Goal: Task Accomplishment & Management: Manage account settings

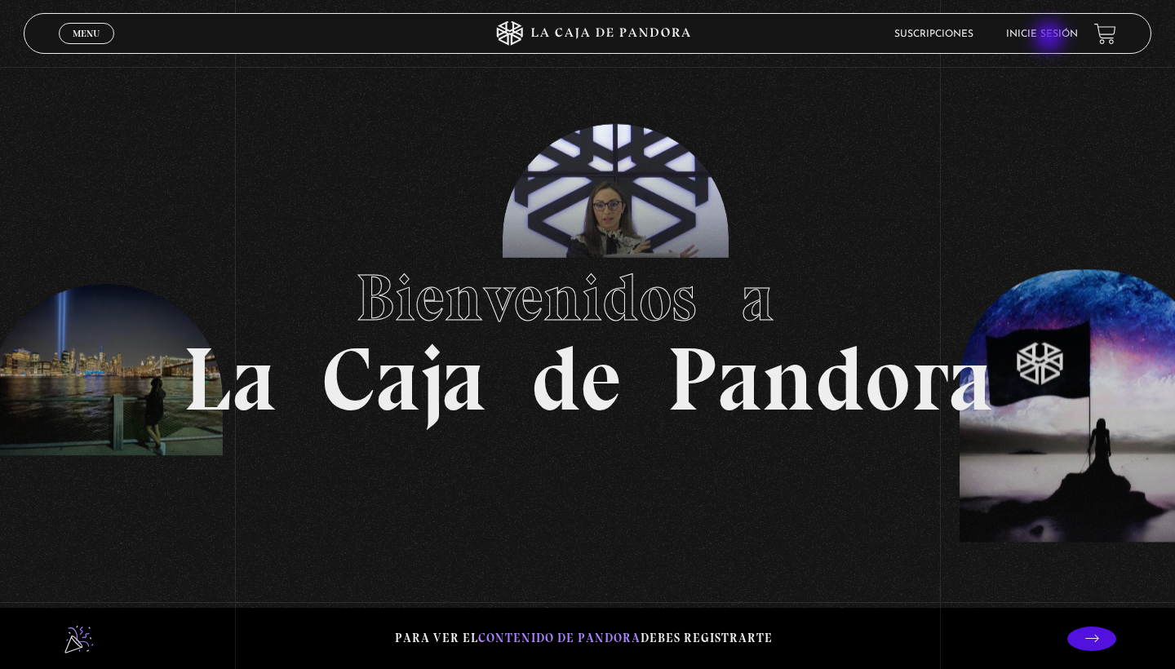
click at [1051, 38] on link "Inicie sesión" at bounding box center [1042, 34] width 72 height 10
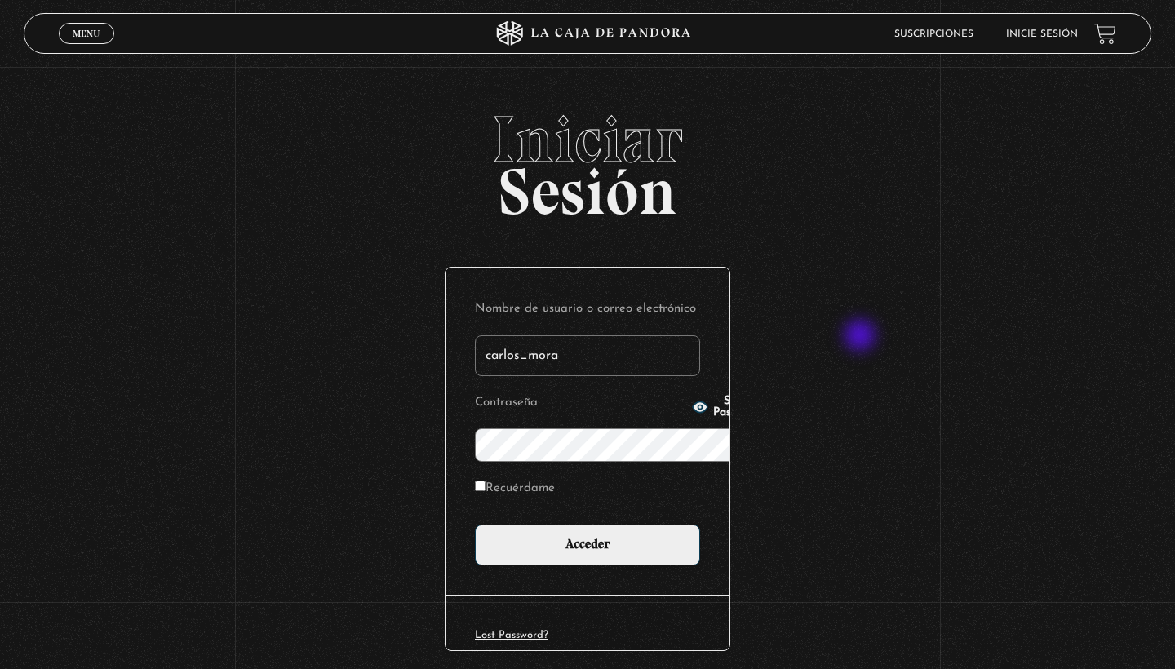
type input "carlos_mora"
click at [588, 525] on input "Acceder" at bounding box center [587, 545] width 225 height 41
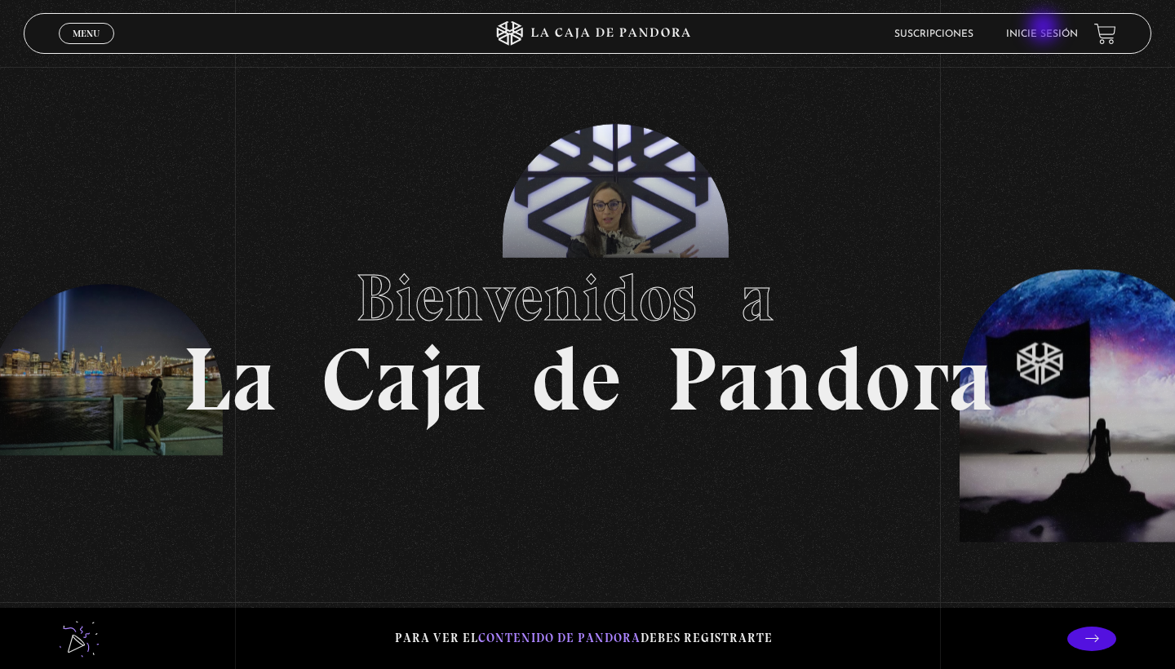
click at [1045, 29] on li "Inicie sesión" at bounding box center [1042, 33] width 72 height 25
click at [1031, 36] on link "Inicie sesión" at bounding box center [1042, 34] width 72 height 10
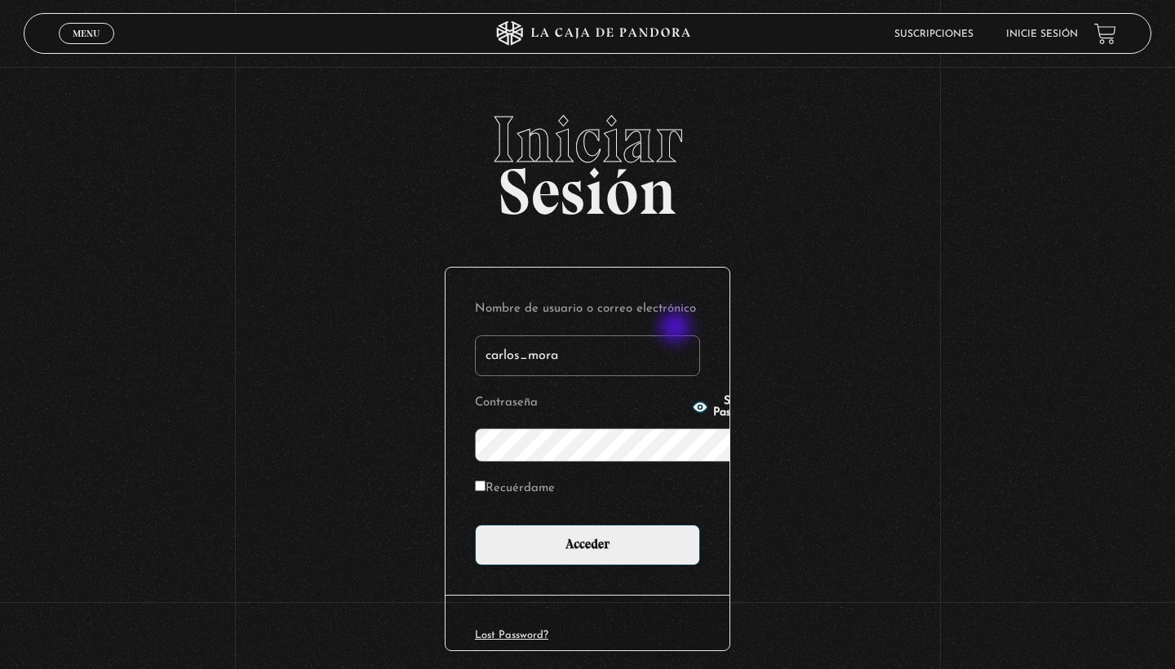
type input "carlos_mora"
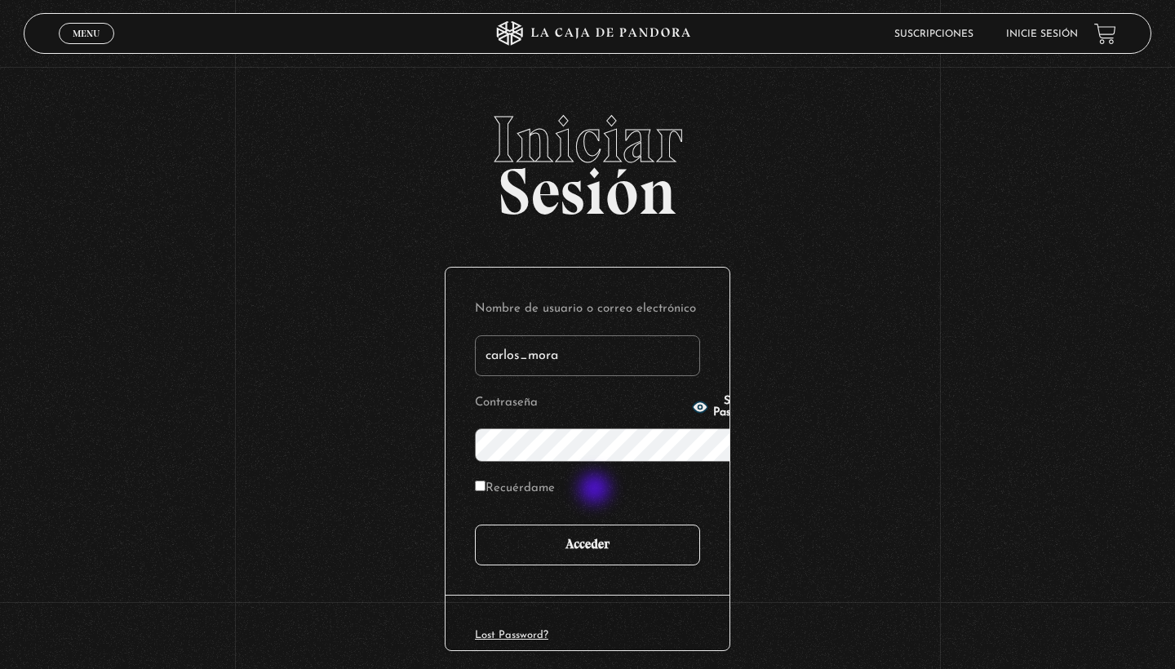
click at [596, 525] on input "Acceder" at bounding box center [587, 545] width 225 height 41
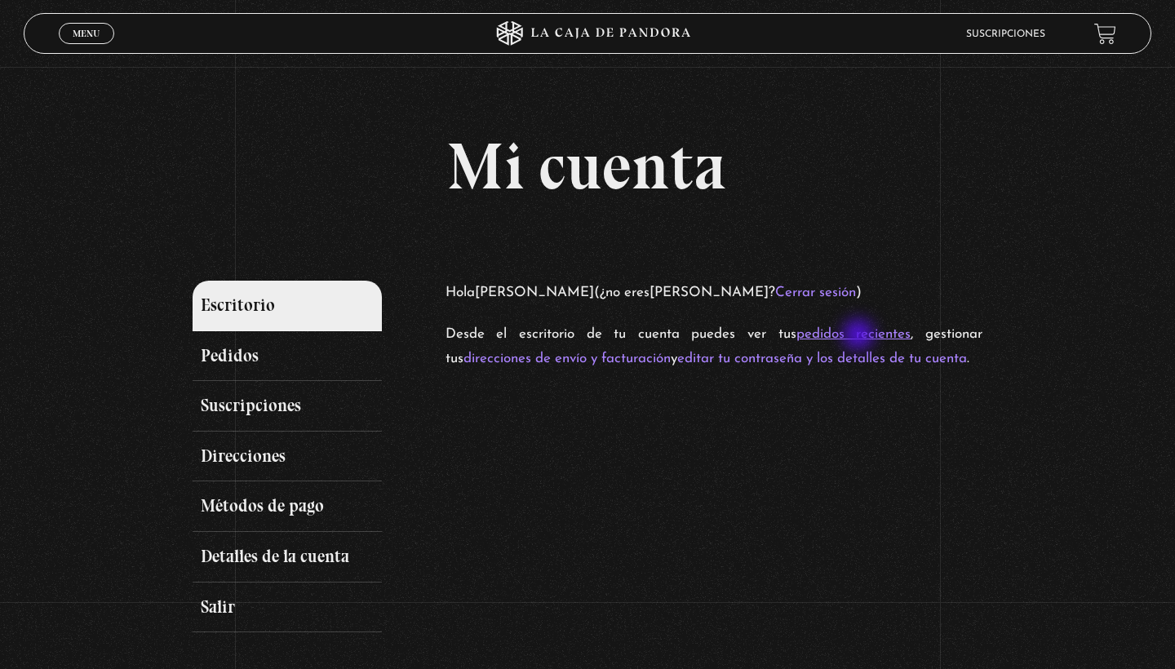
click at [860, 336] on link "pedidos recientes" at bounding box center [853, 334] width 115 height 14
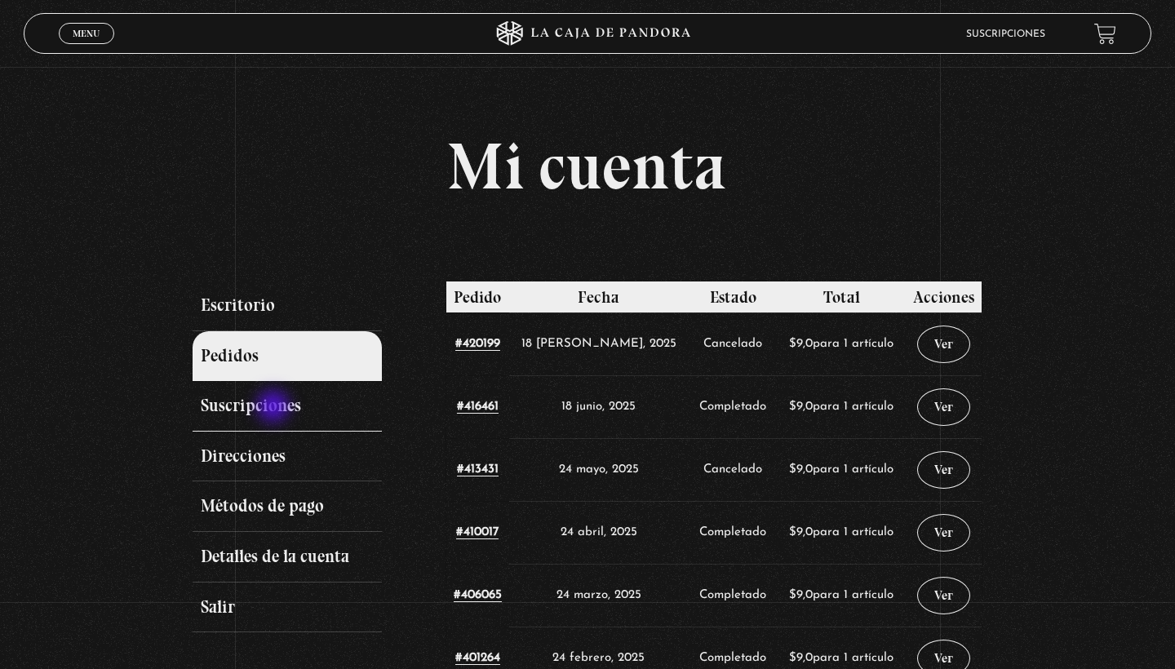
click at [275, 408] on link "Suscripciones" at bounding box center [287, 406] width 189 height 51
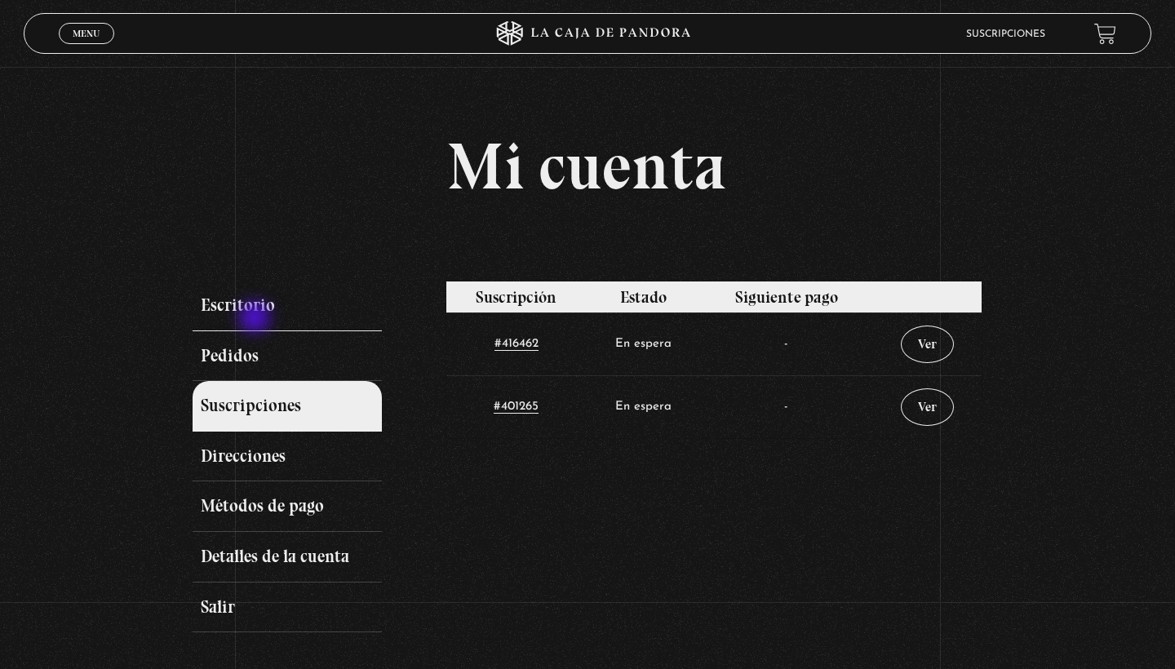
click at [256, 319] on link "Escritorio" at bounding box center [287, 306] width 189 height 51
